Goal: Transaction & Acquisition: Purchase product/service

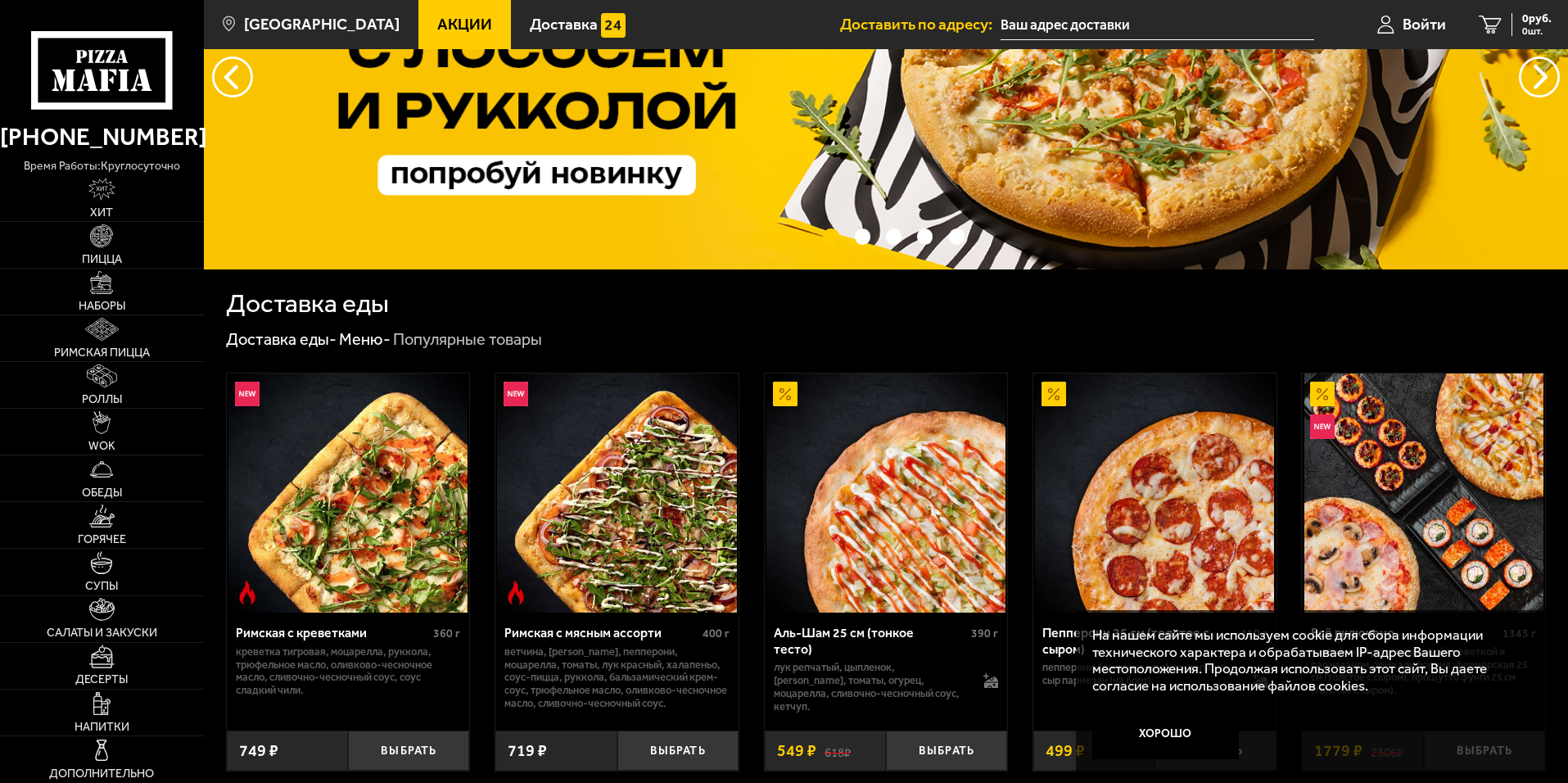
scroll to position [410, 0]
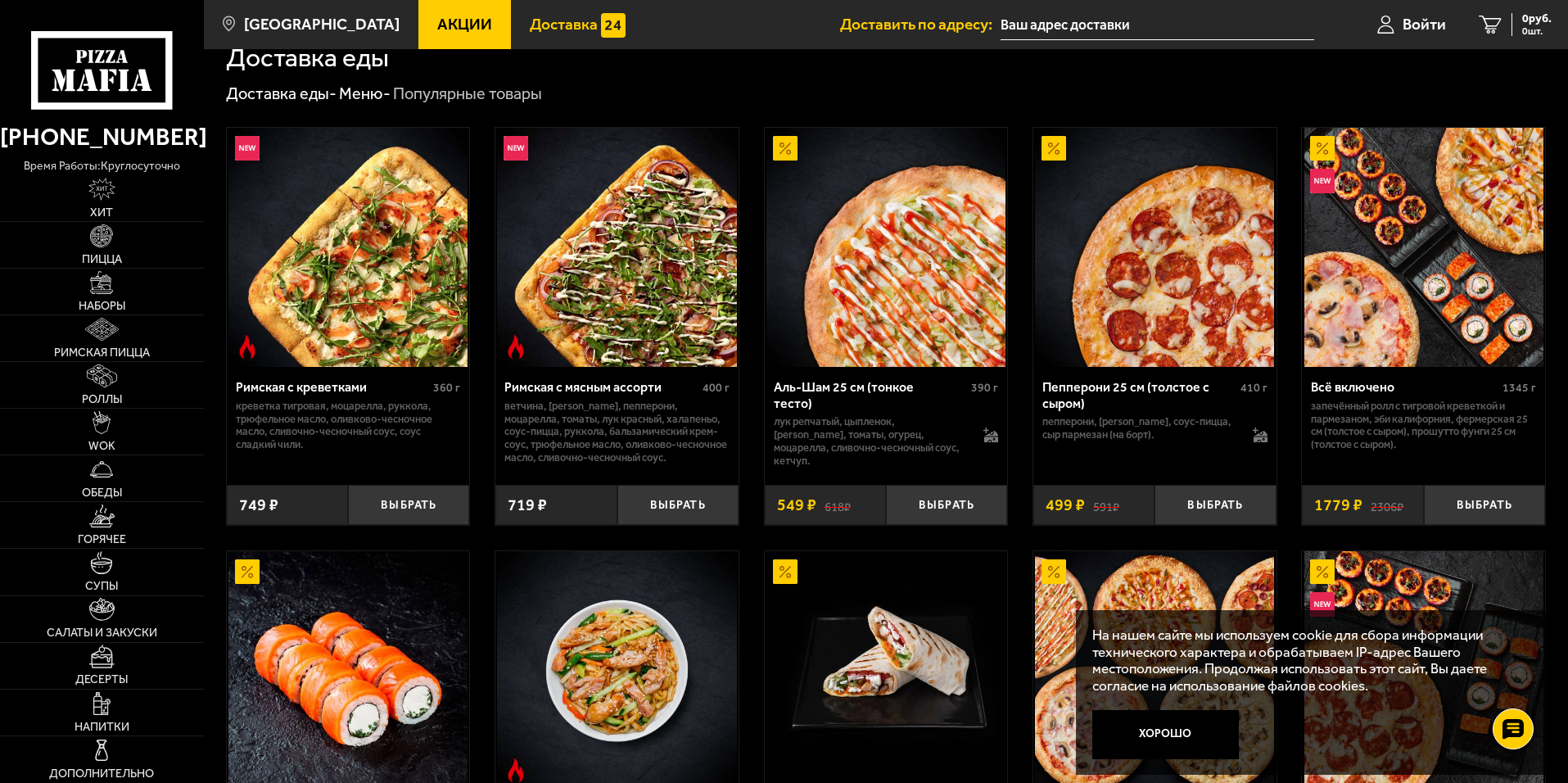
click at [548, 18] on span "Доставка" at bounding box center [564, 24] width 68 height 15
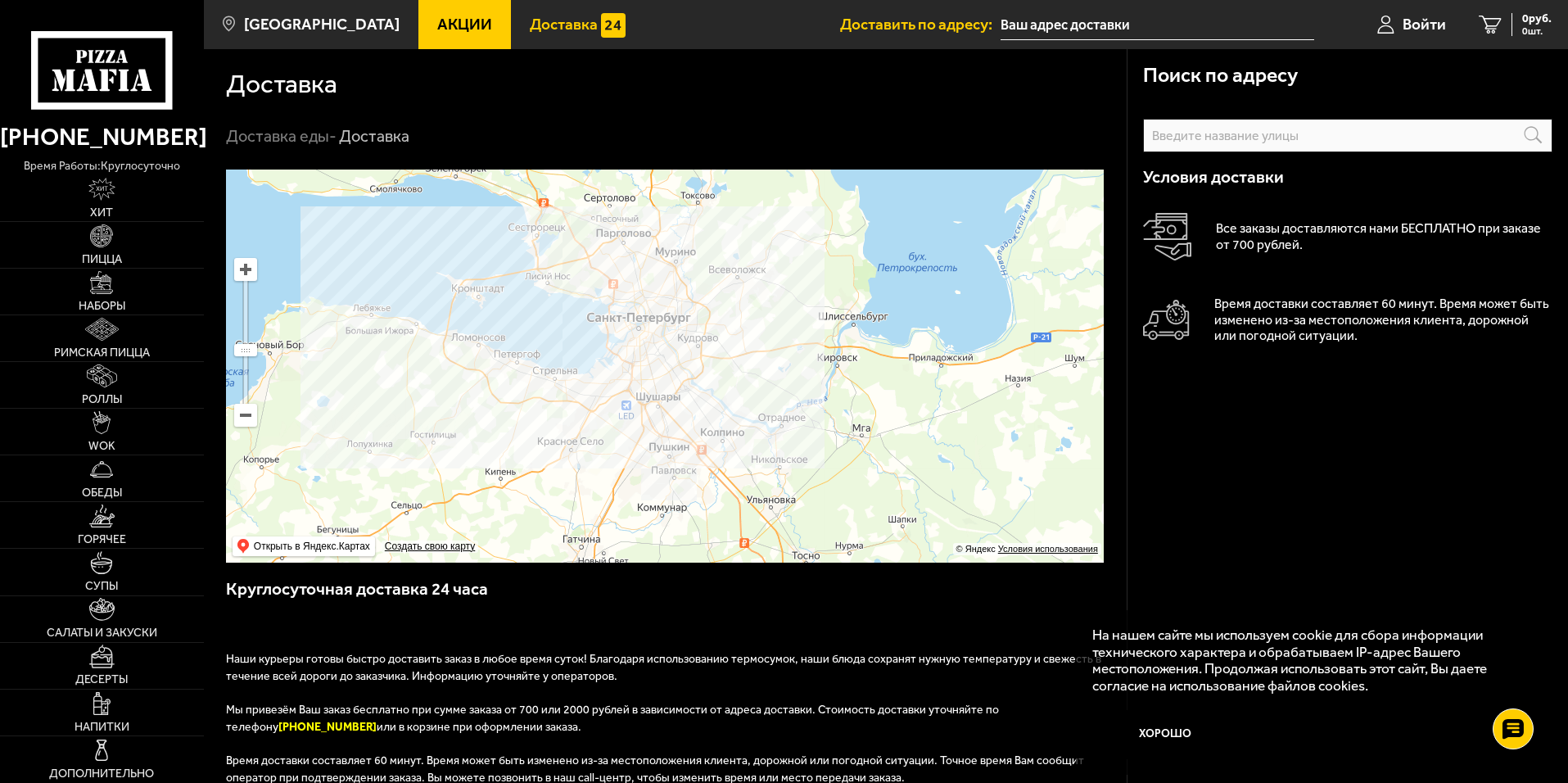
click at [1247, 139] on input "text" at bounding box center [1348, 136] width 410 height 34
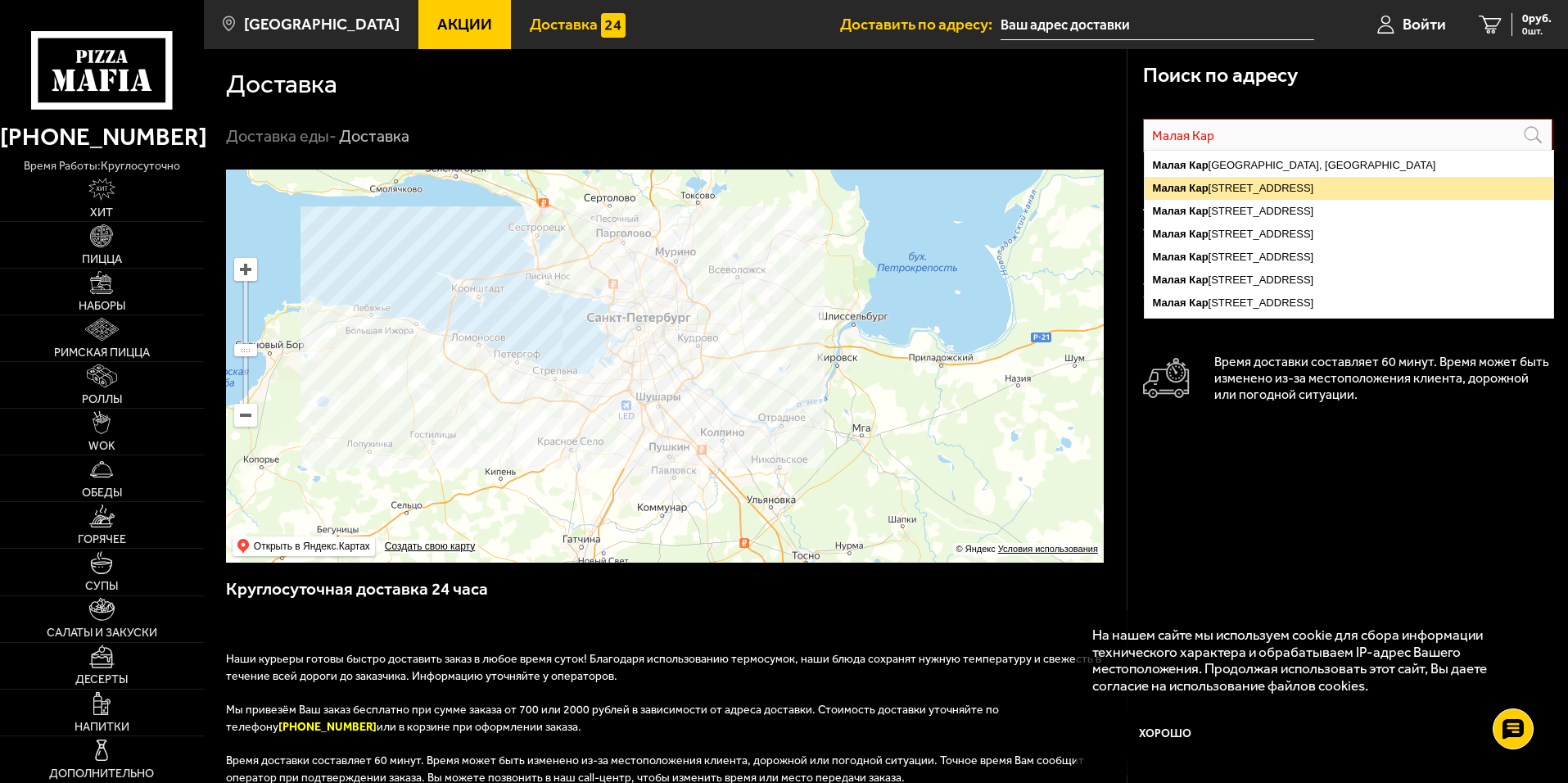
click at [1296, 184] on ymaps "[STREET_ADDRESS]" at bounding box center [1349, 188] width 409 height 23
type input "[STREET_ADDRESS]"
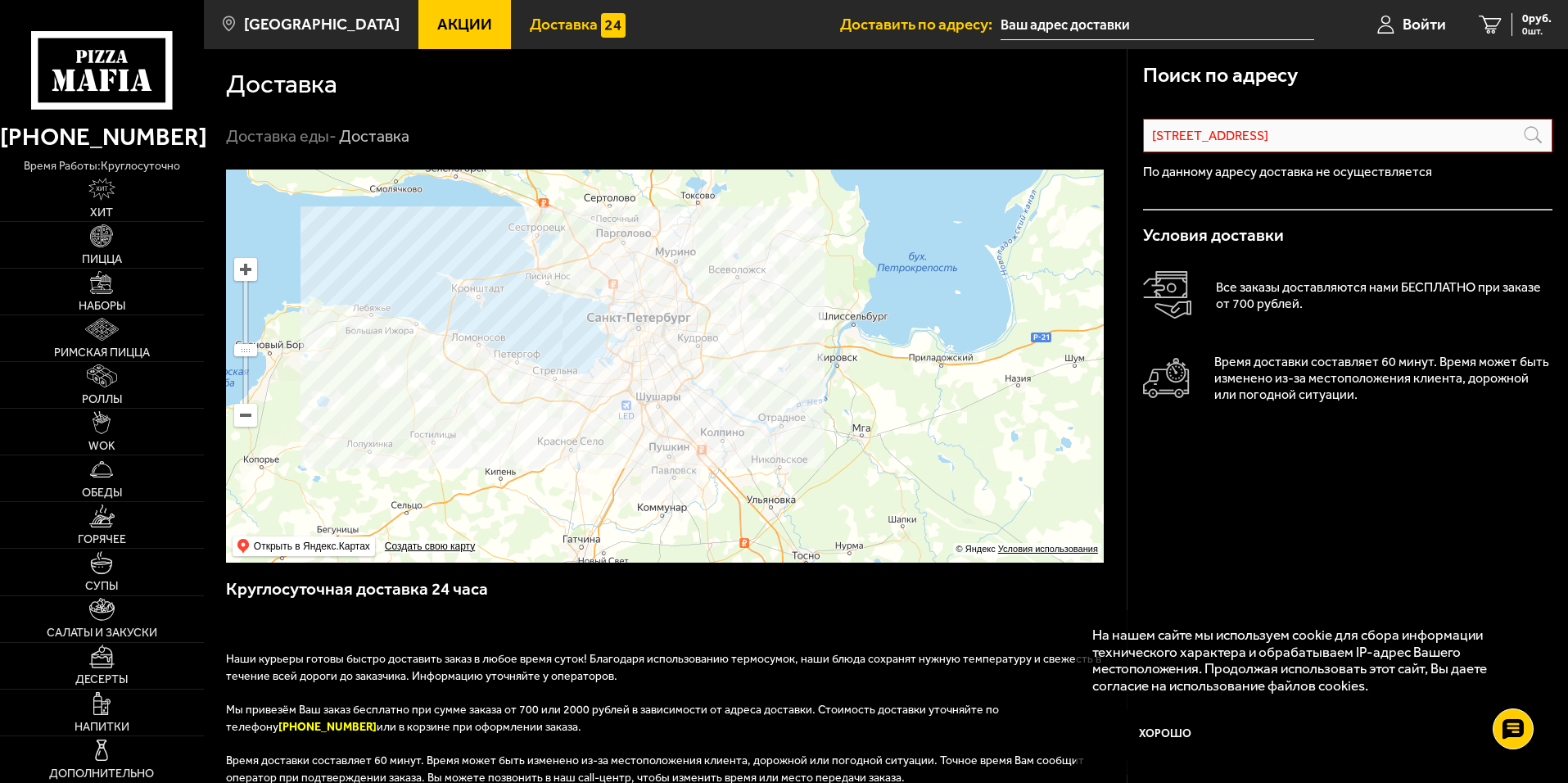
drag, startPoint x: 1335, startPoint y: 134, endPoint x: 1016, endPoint y: 99, distance: 320.9
click at [1009, 99] on section "Доставка Доставка еды - Доставка Поиск по адресу Информация по адресу Условия д…" at bounding box center [885, 591] width 1364 height 1085
click at [1352, 241] on h3 "Условия доставки" at bounding box center [1348, 235] width 410 height 17
drag, startPoint x: 1269, startPoint y: 219, endPoint x: 1254, endPoint y: 219, distance: 15.0
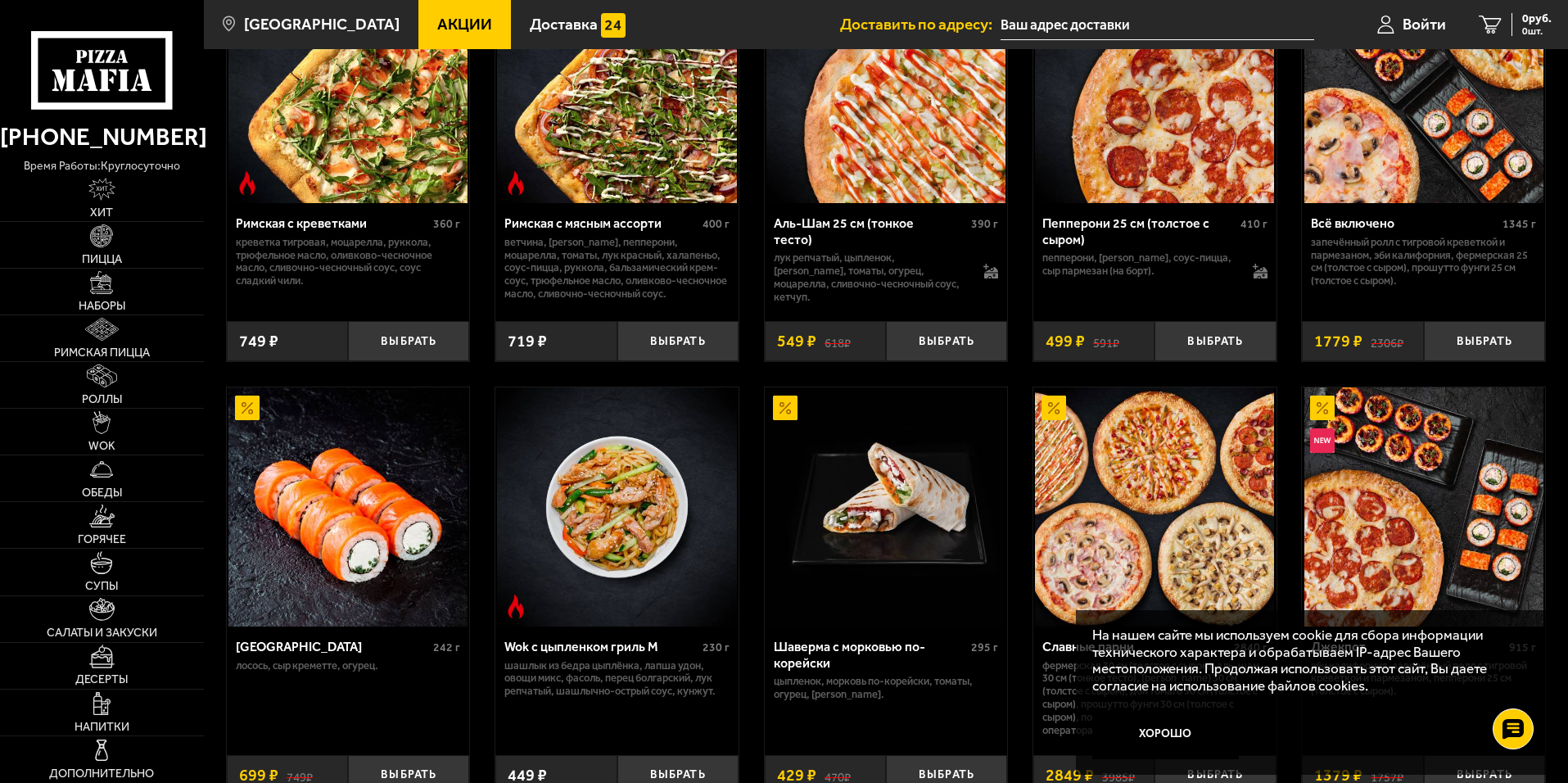
scroll to position [410, 0]
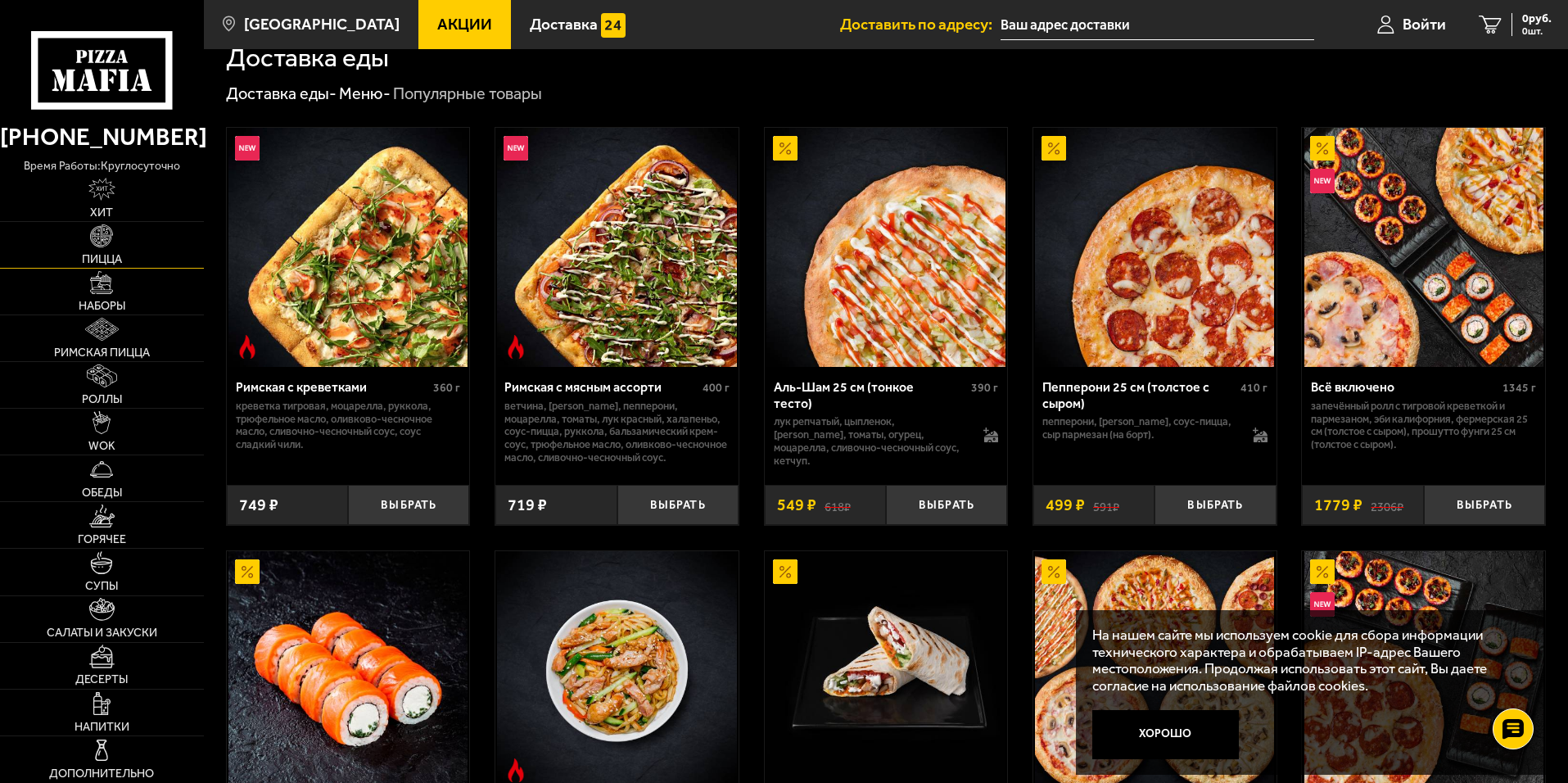
click at [125, 232] on link "Пицца" at bounding box center [102, 245] width 204 height 46
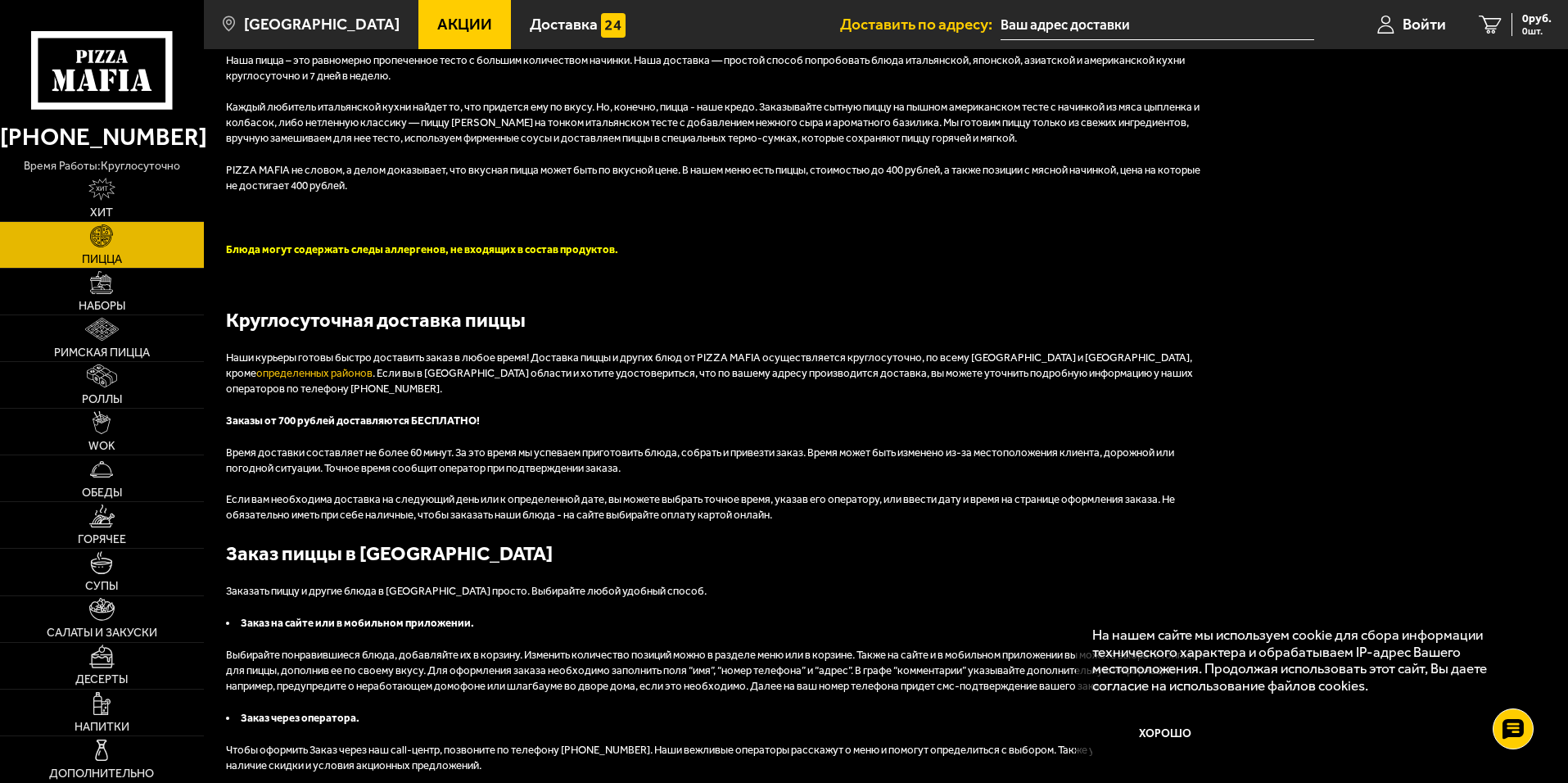
scroll to position [3825, 0]
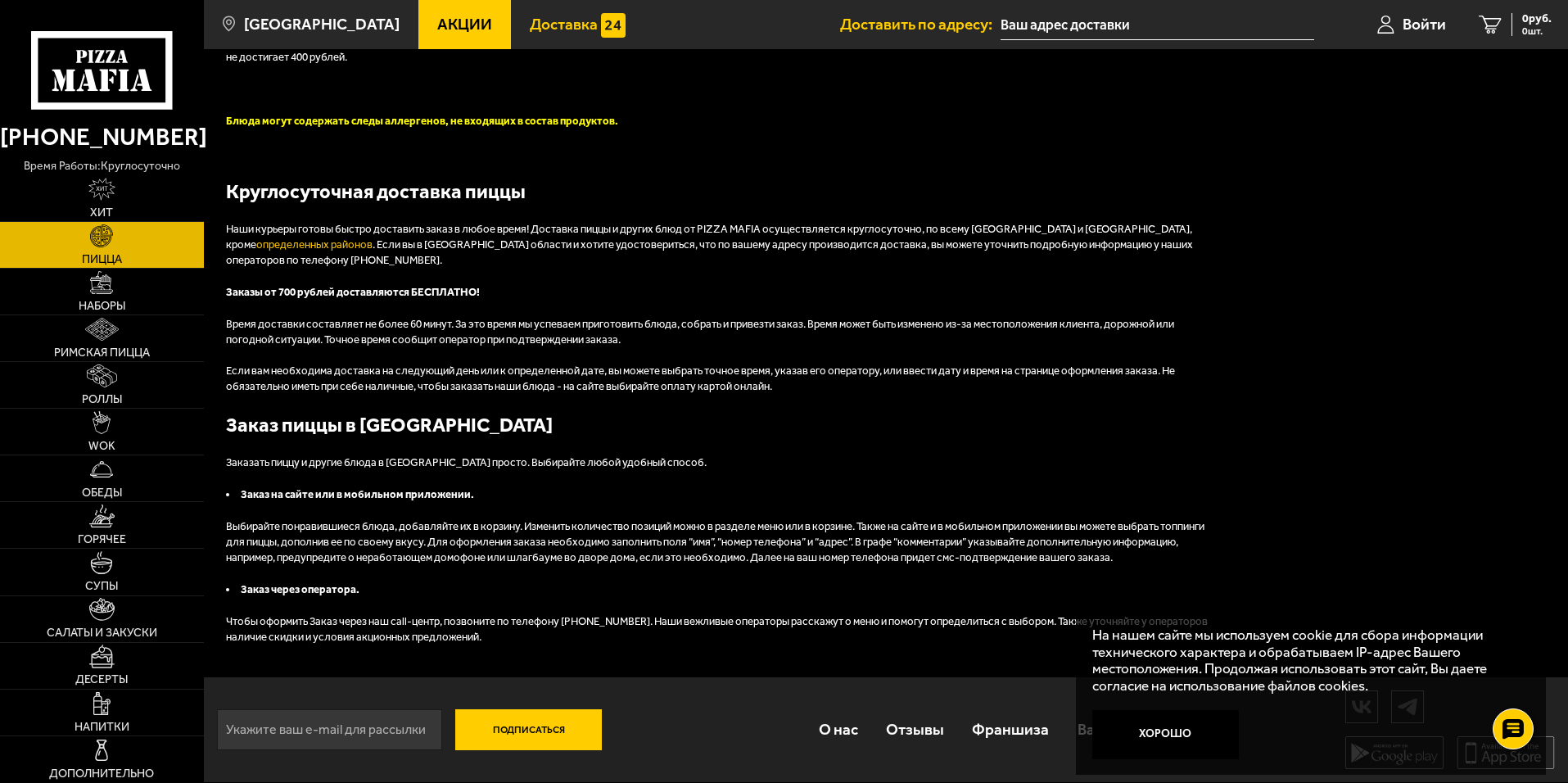
click at [601, 32] on img at bounding box center [614, 26] width 25 height 25
